Goal: Information Seeking & Learning: Learn about a topic

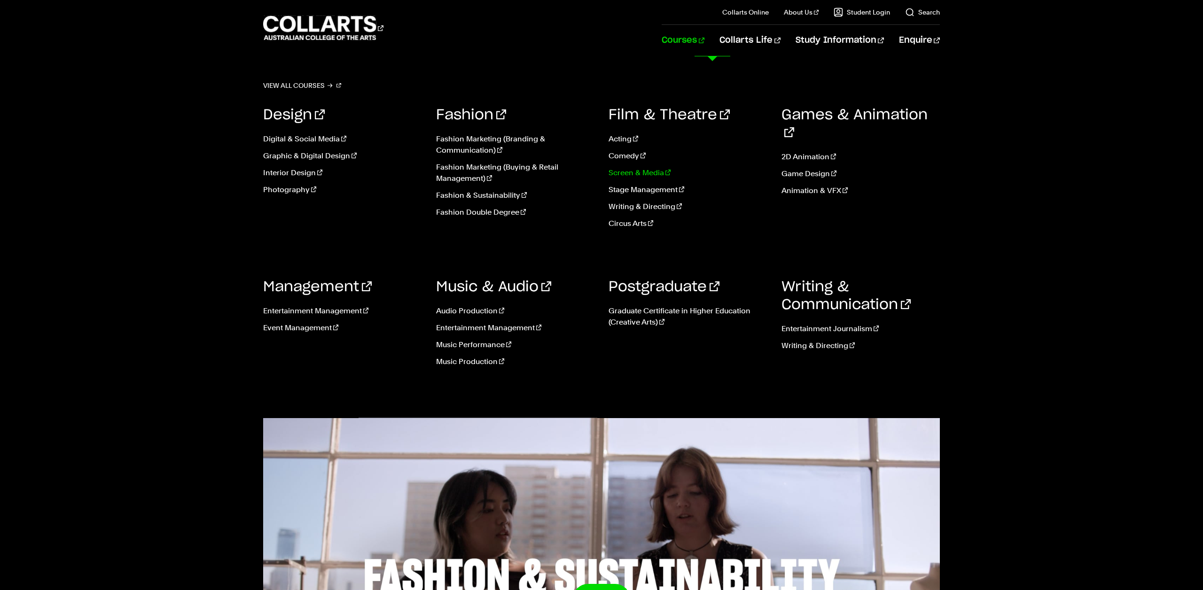
click at [634, 174] on link "Screen & Media" at bounding box center [687, 172] width 159 height 11
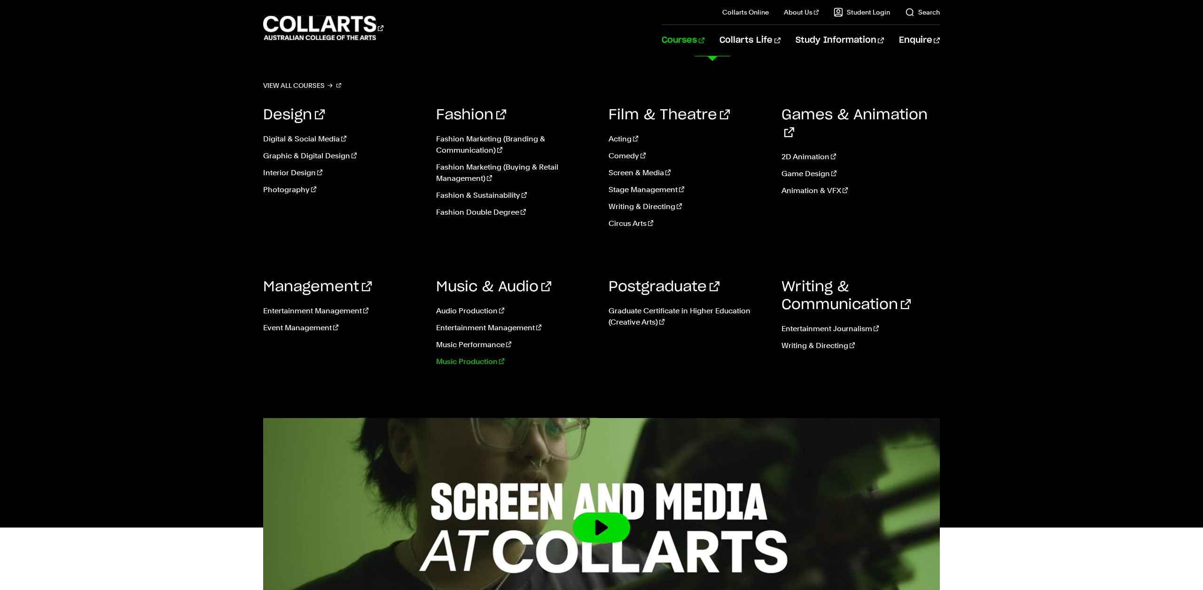
click at [455, 358] on link "Music Production" at bounding box center [515, 361] width 159 height 11
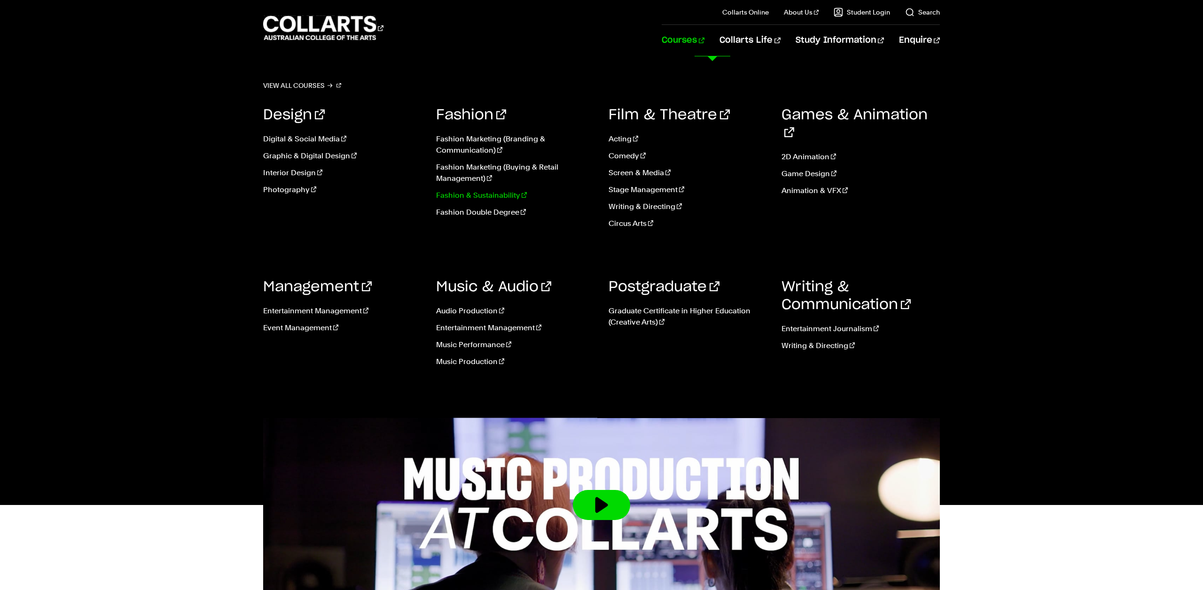
click at [485, 194] on link "Fashion & Sustainability" at bounding box center [515, 195] width 159 height 11
